Goal: Find specific page/section

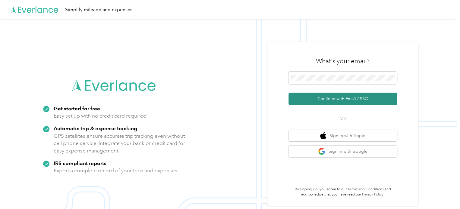
click at [330, 100] on button "Continue with Email / SSO" at bounding box center [342, 99] width 108 height 13
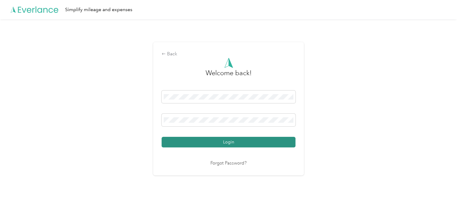
click at [240, 142] on button "Login" at bounding box center [229, 142] width 134 height 11
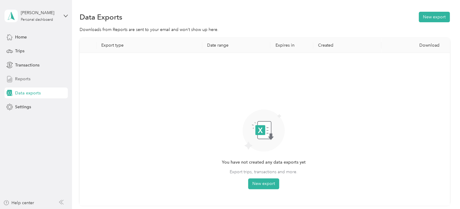
click at [24, 74] on div "Reports" at bounding box center [36, 79] width 63 height 11
